Goal: Task Accomplishment & Management: Use online tool/utility

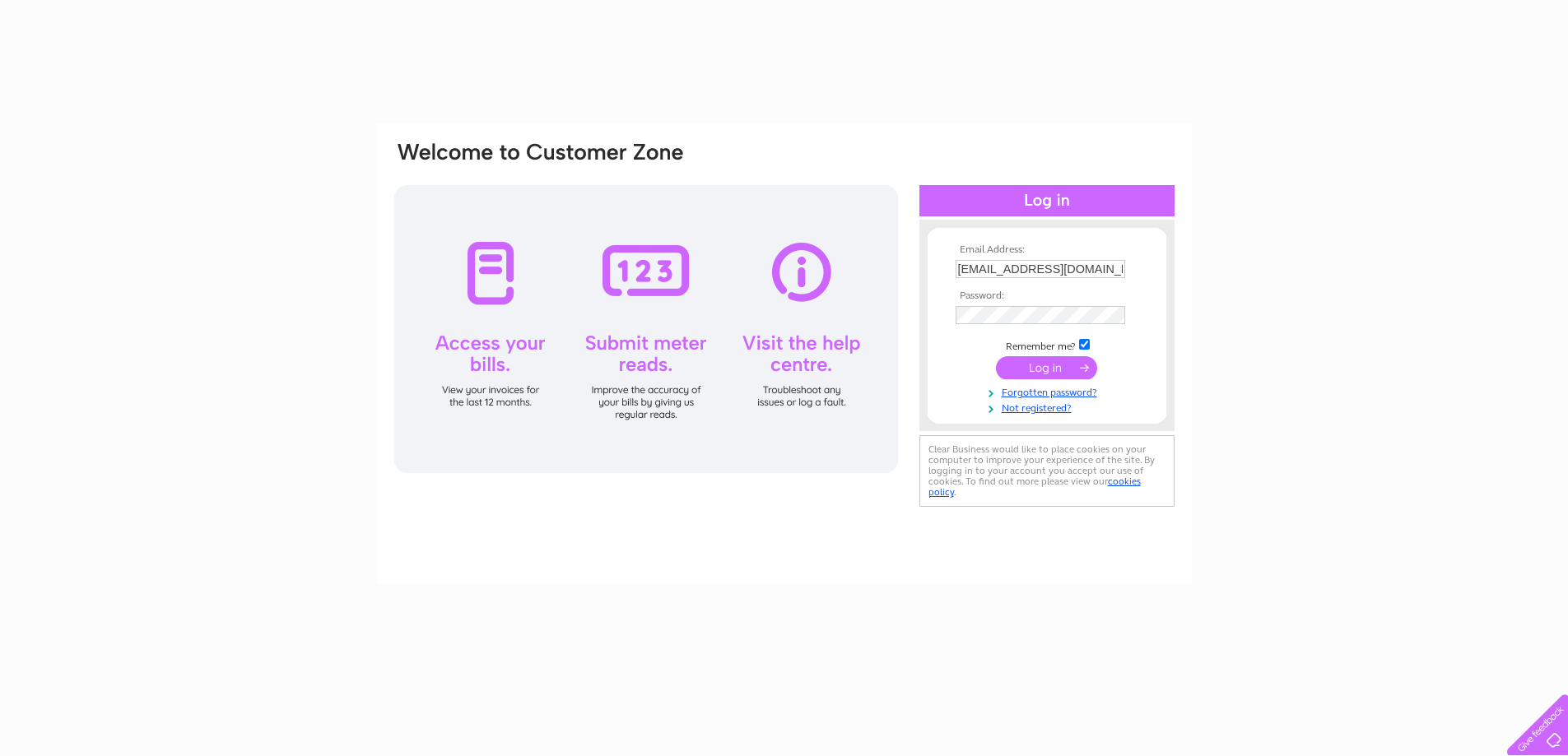
click at [1056, 369] on input "submit" at bounding box center [1046, 368] width 102 height 23
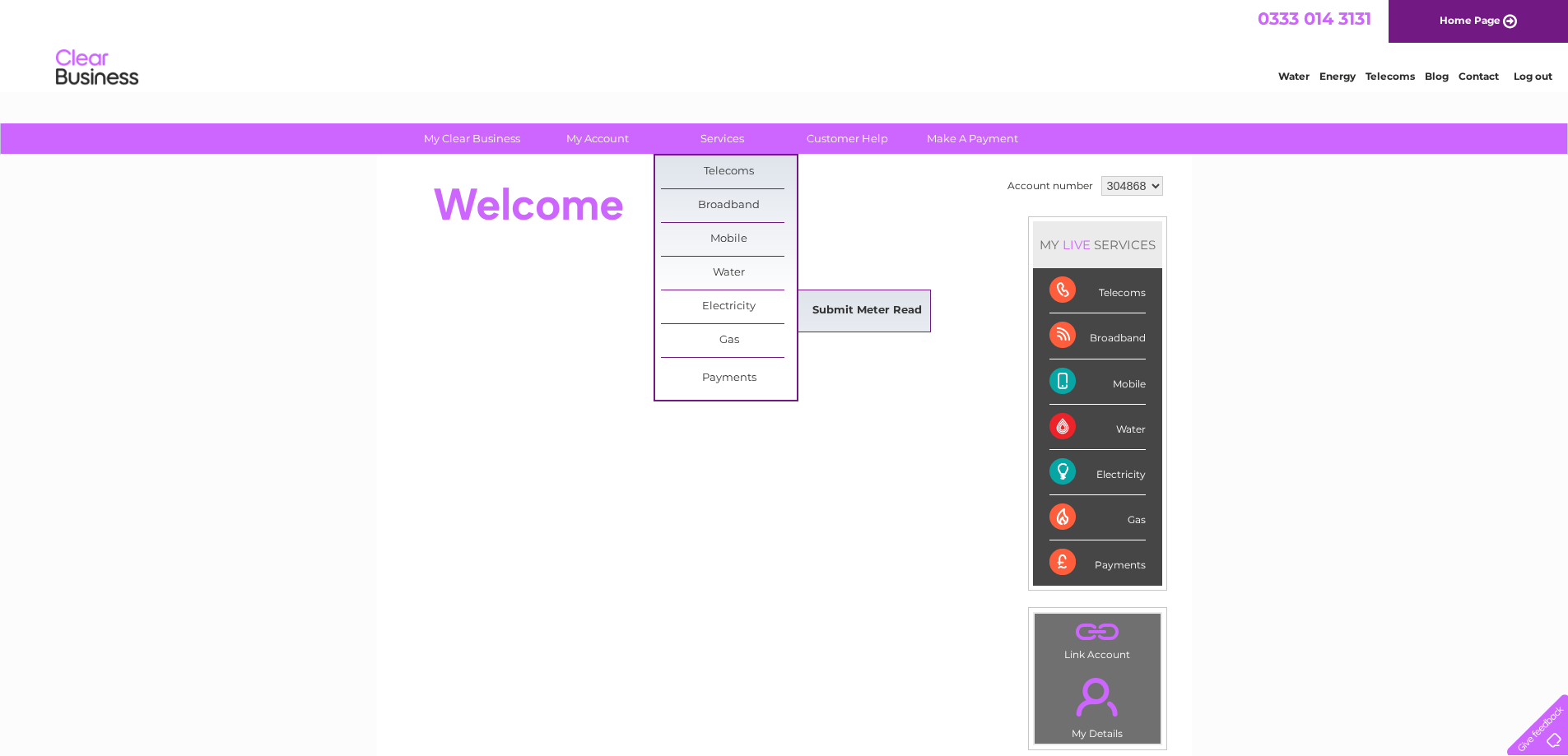
click at [855, 318] on link "Submit Meter Read" at bounding box center [867, 312] width 136 height 33
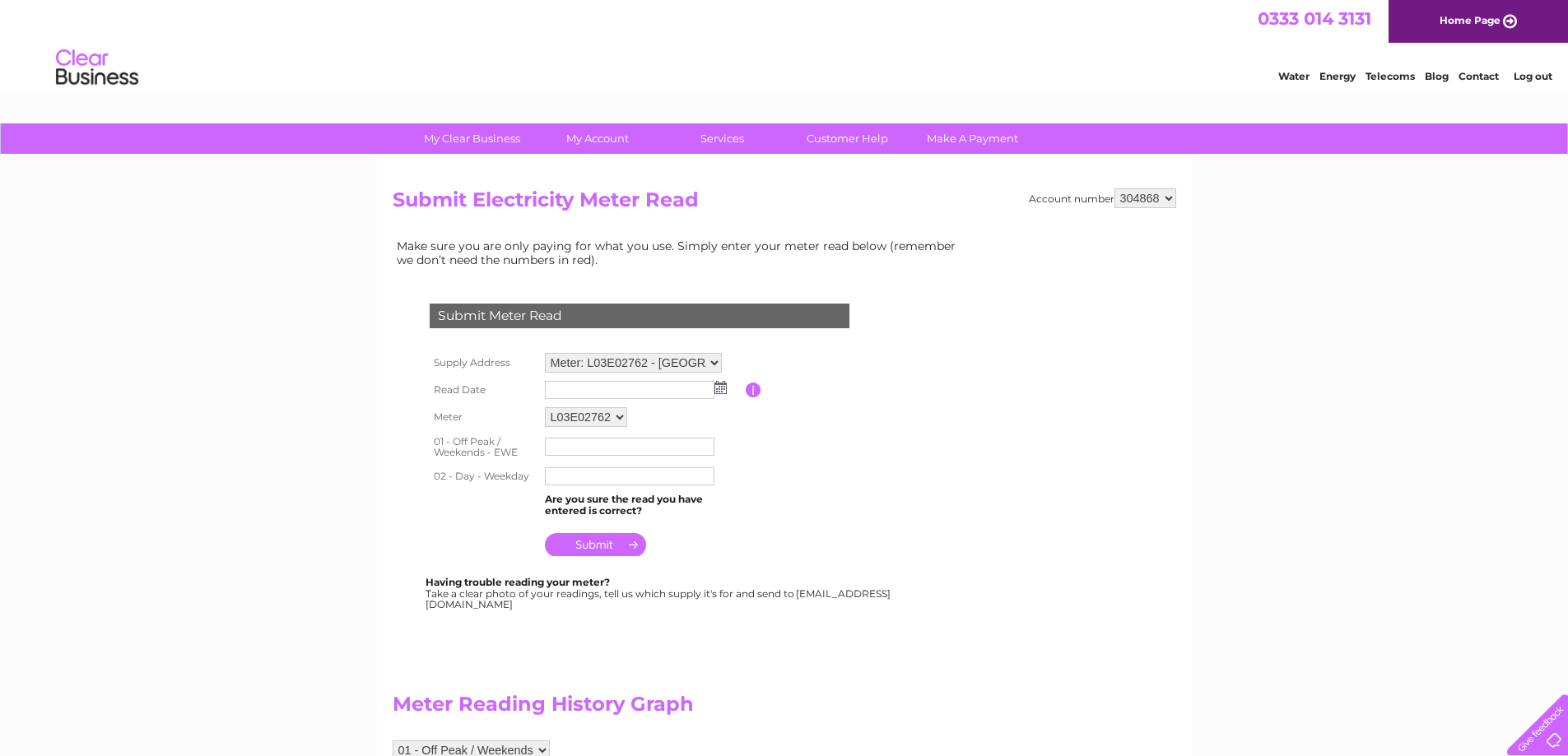
click at [721, 387] on img at bounding box center [720, 387] width 13 height 13
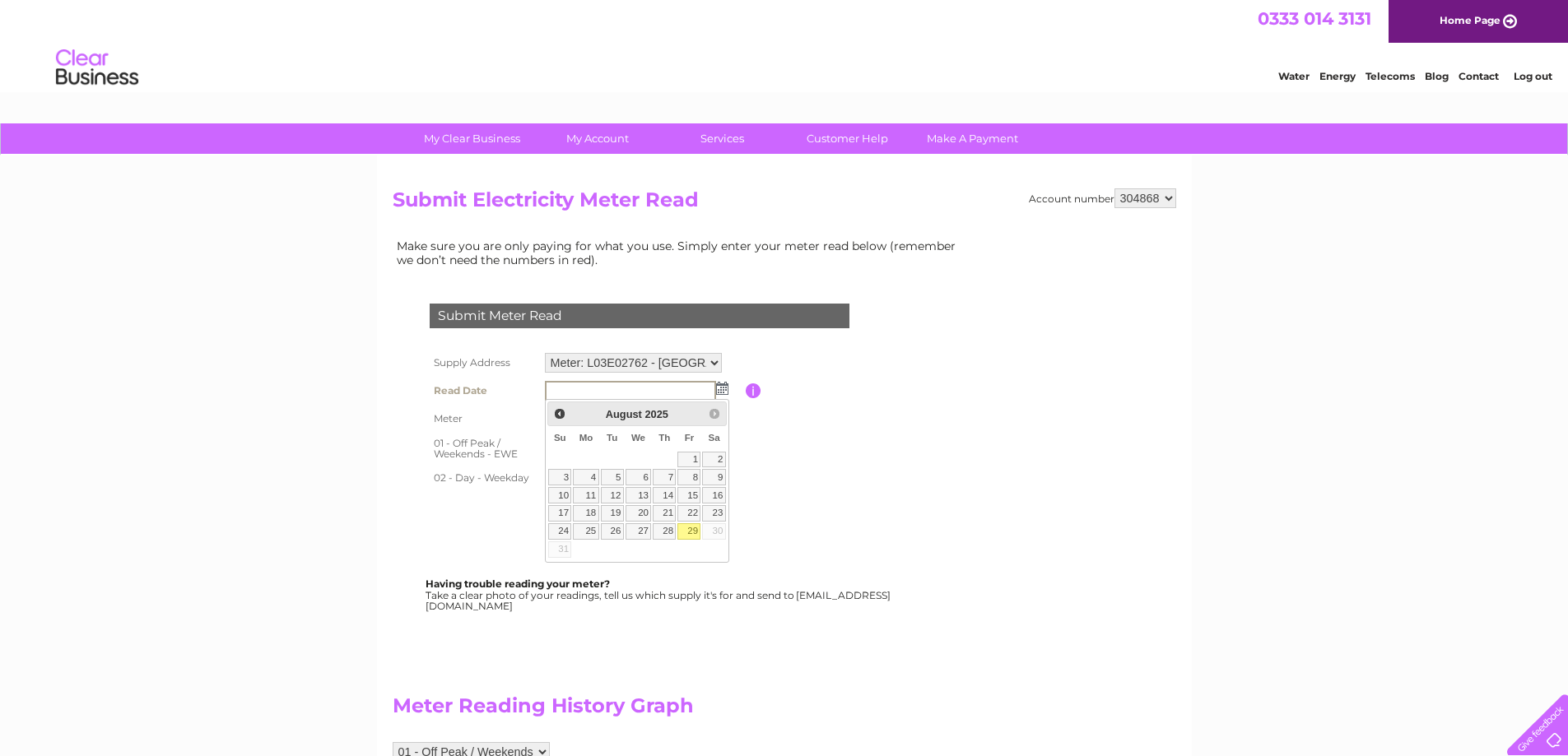
click at [691, 536] on link "29" at bounding box center [689, 531] width 23 height 17
type input "2025/08/29"
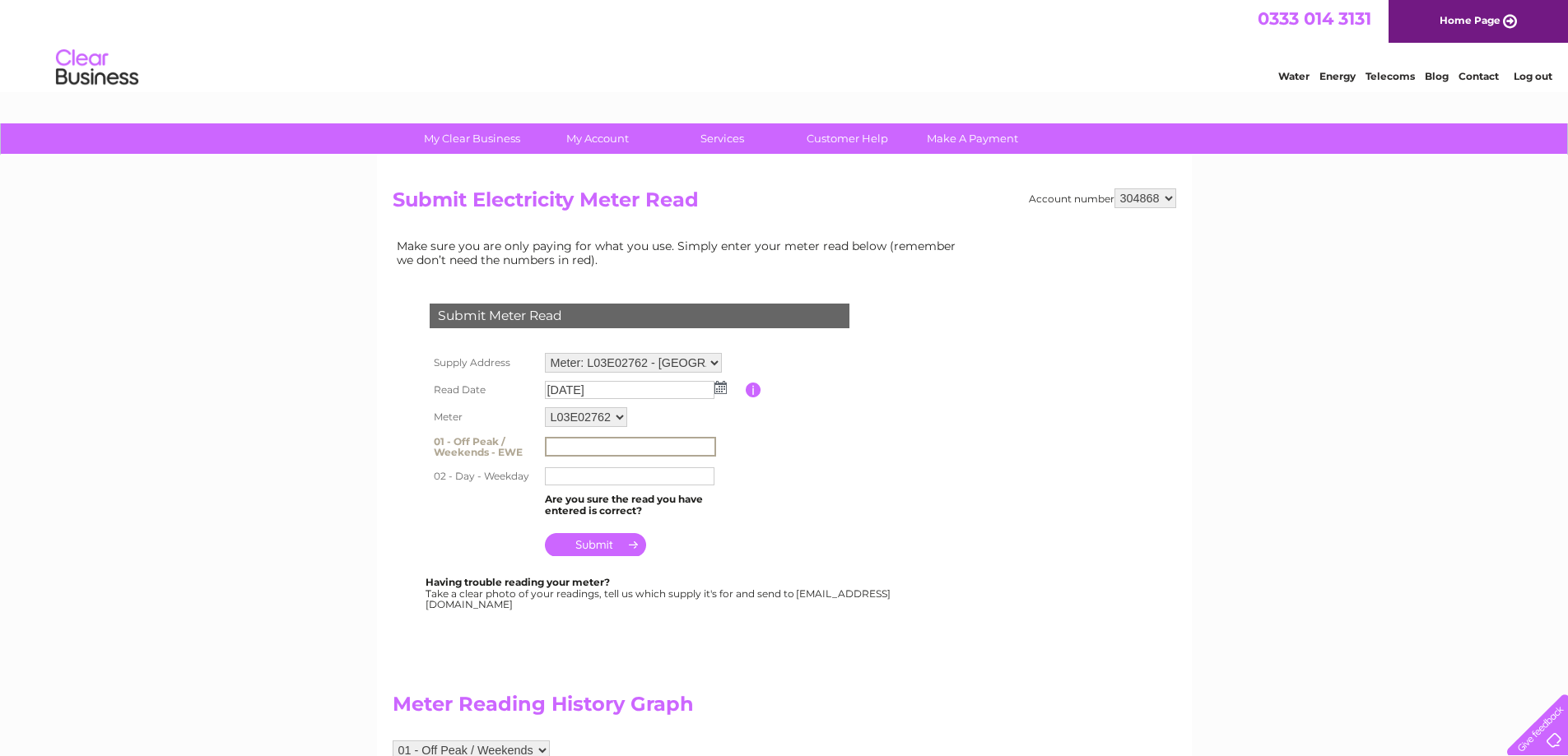
click at [598, 441] on input "text" at bounding box center [630, 446] width 171 height 20
type input "000000"
type input "009053"
click at [598, 555] on input "submit" at bounding box center [596, 547] width 102 height 23
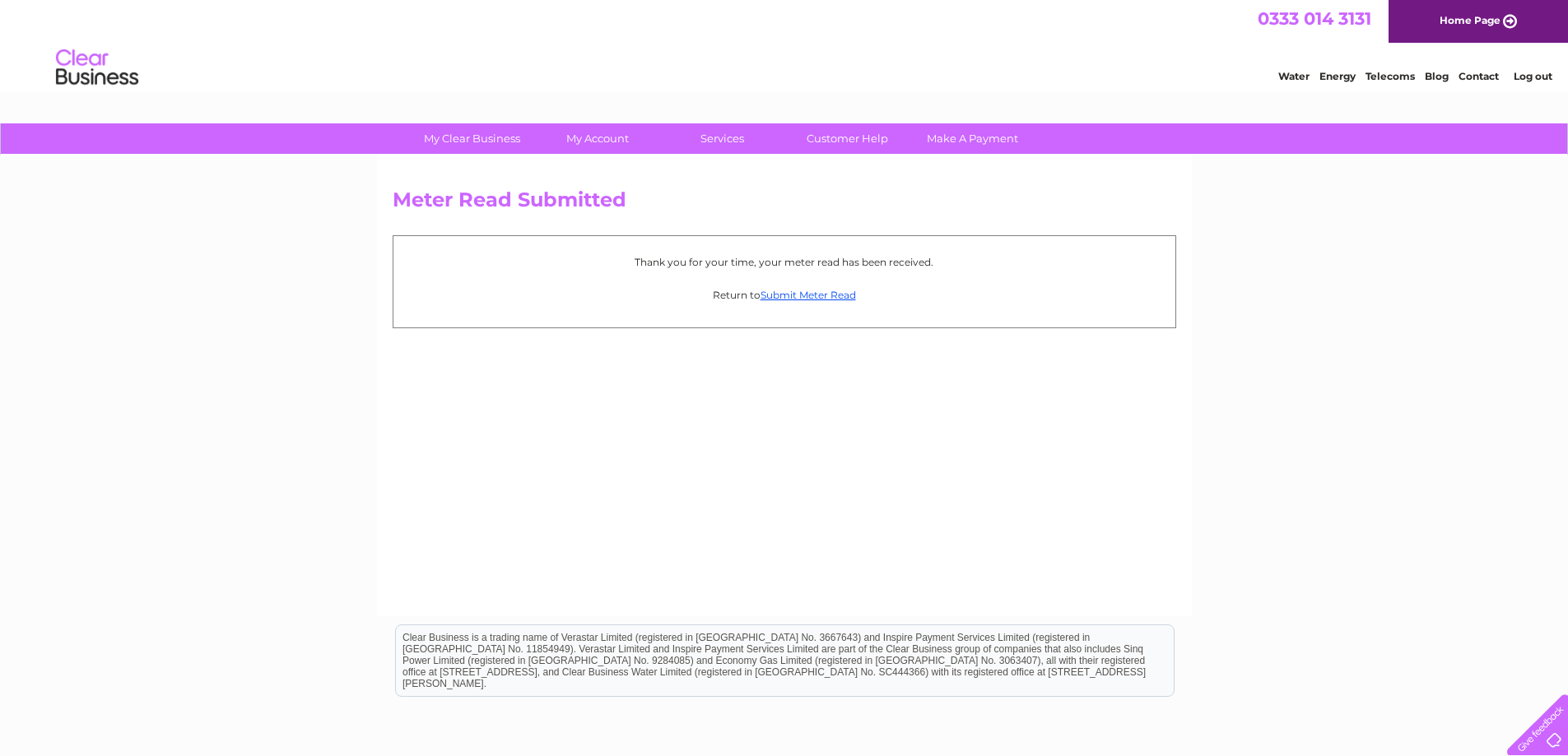
click at [1551, 81] on link "Log out" at bounding box center [1533, 76] width 39 height 13
